Goal: Information Seeking & Learning: Learn about a topic

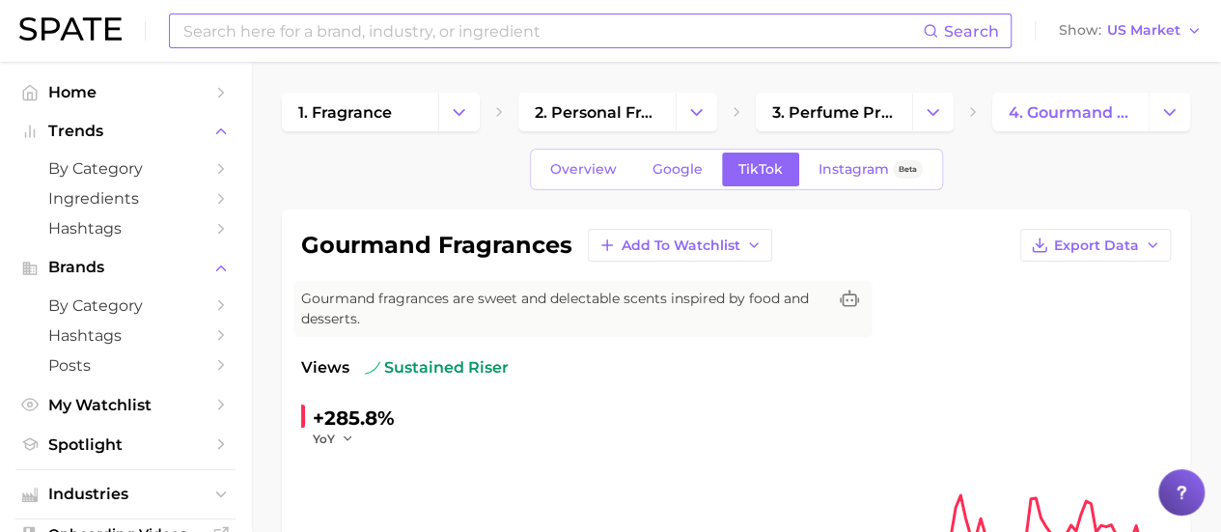
click at [341, 30] on input at bounding box center [551, 30] width 741 height 33
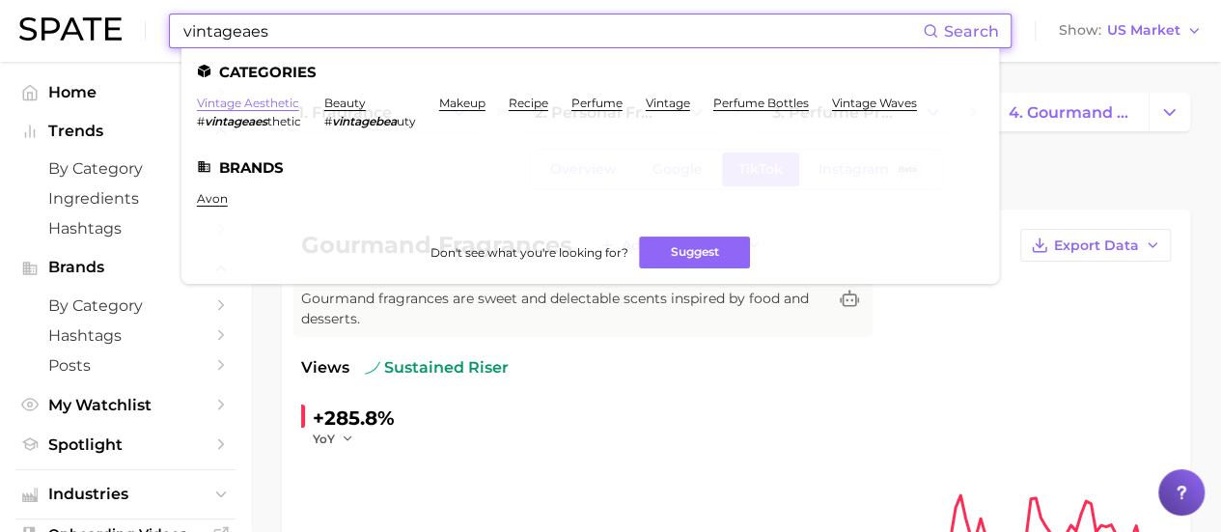
type input "vintageaes"
click at [271, 104] on link "vintage aesthetic" at bounding box center [248, 103] width 102 height 14
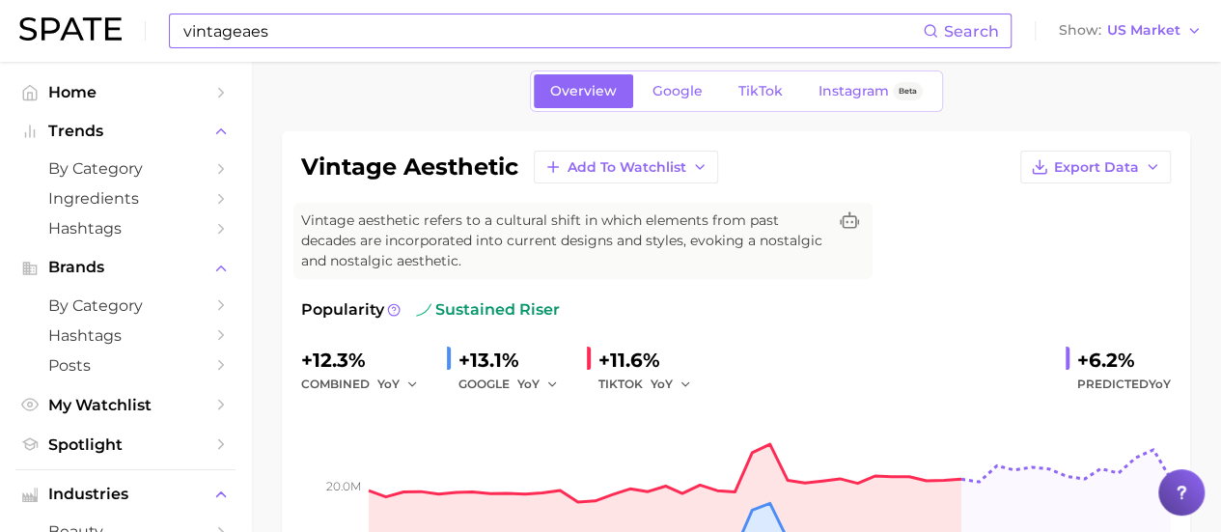
scroll to position [77, 0]
click at [785, 99] on link "TikTok" at bounding box center [760, 92] width 77 height 34
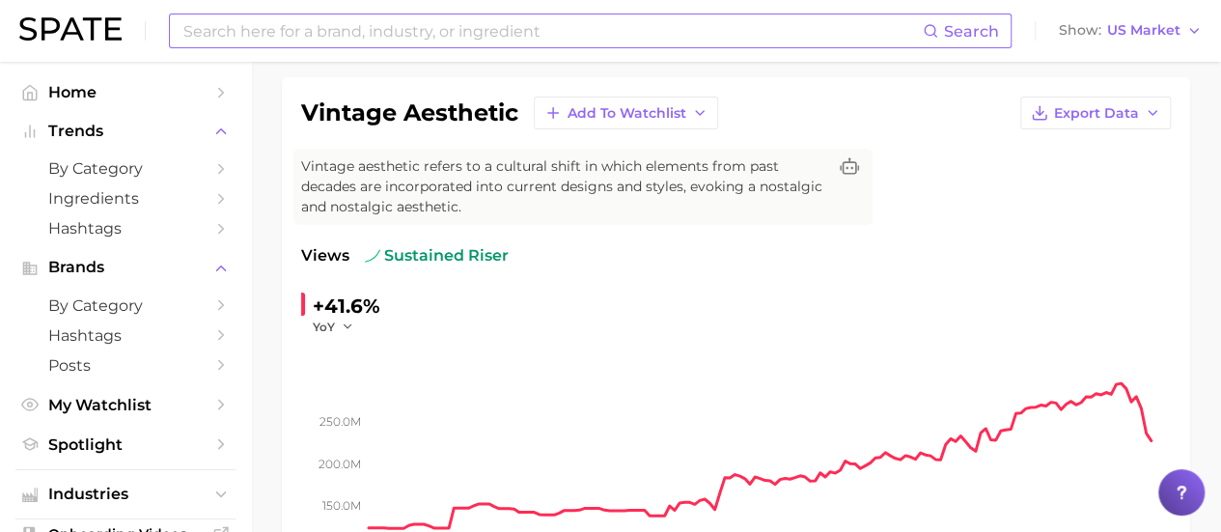
scroll to position [133, 0]
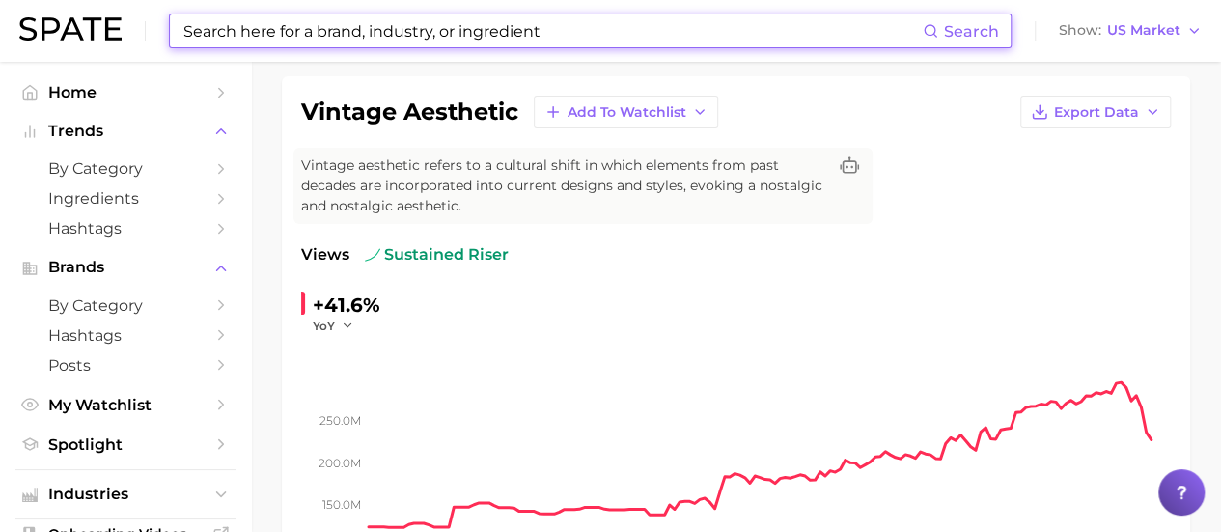
click at [504, 36] on input at bounding box center [551, 30] width 741 height 33
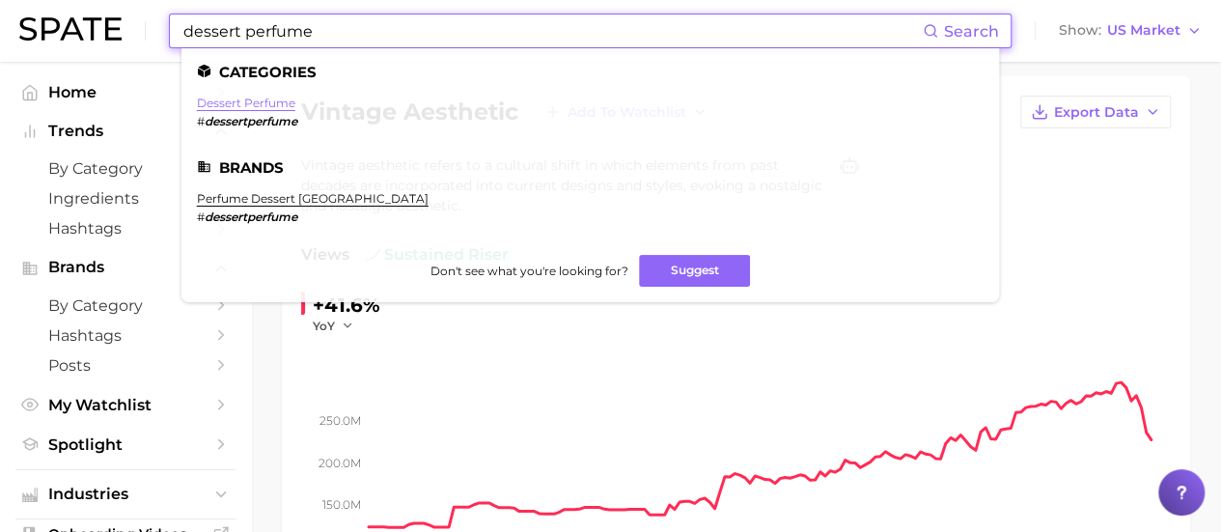
type input "dessert perfume"
click at [229, 105] on link "dessert perfume" at bounding box center [246, 103] width 98 height 14
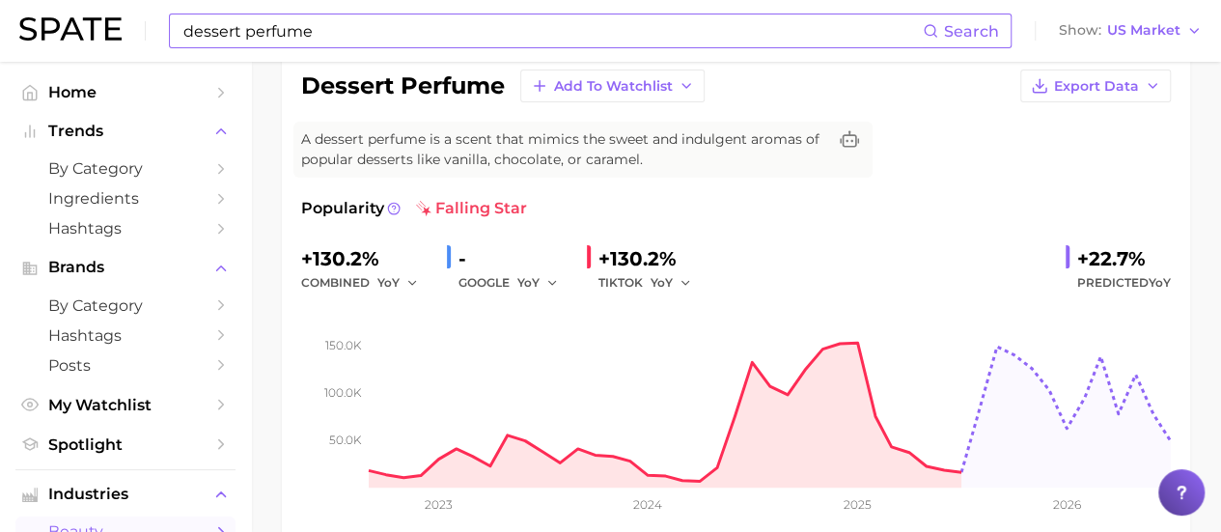
scroll to position [24, 0]
